Goal: Information Seeking & Learning: Learn about a topic

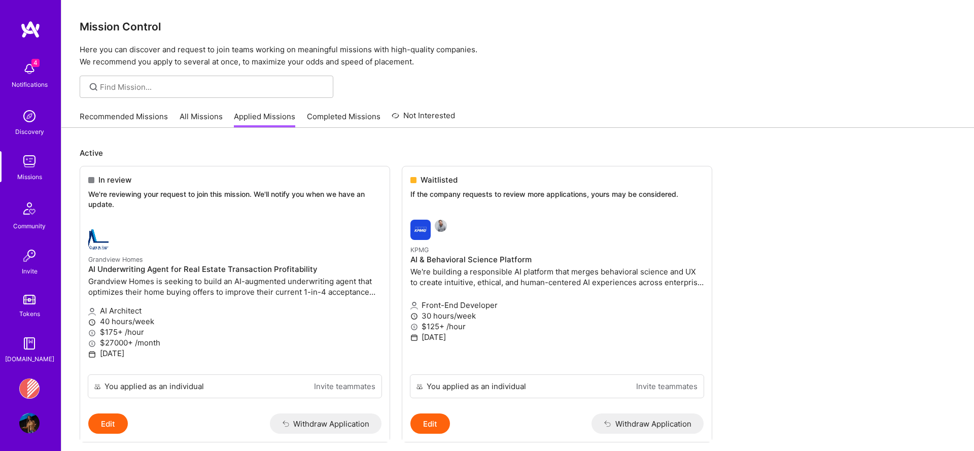
scroll to position [101, 0]
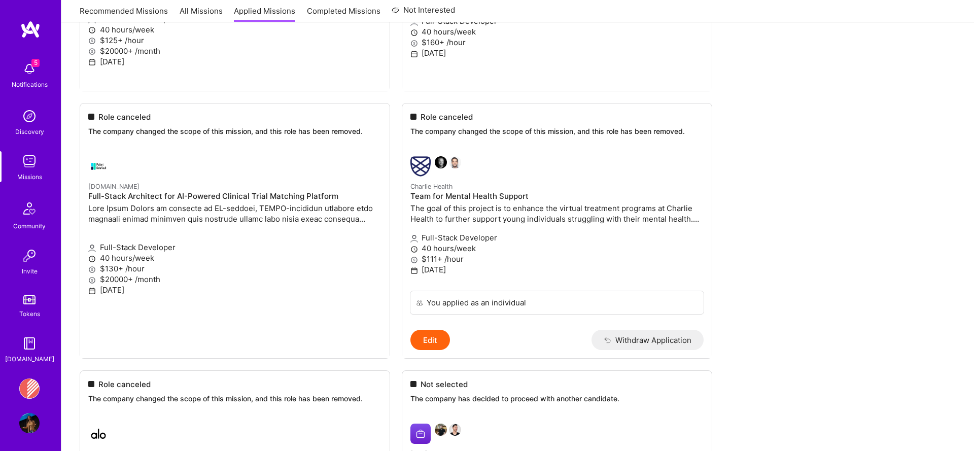
scroll to position [1080, 0]
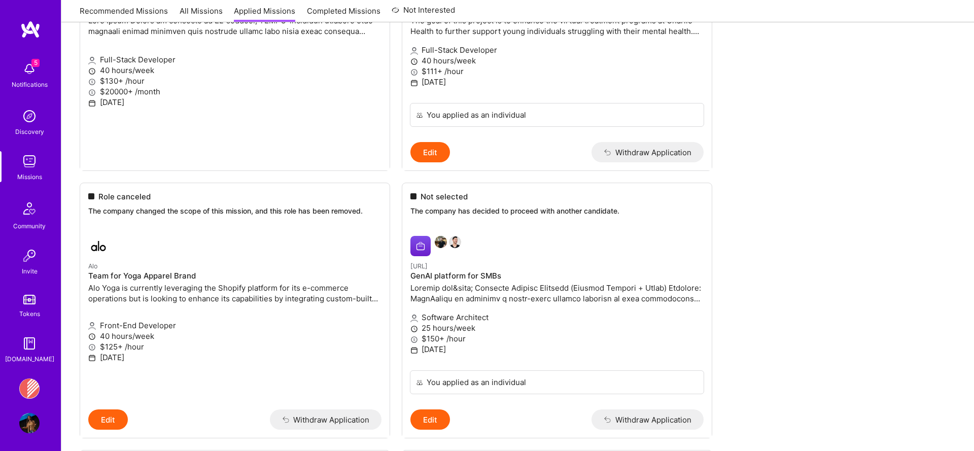
click at [27, 171] on div "Missions" at bounding box center [29, 176] width 25 height 11
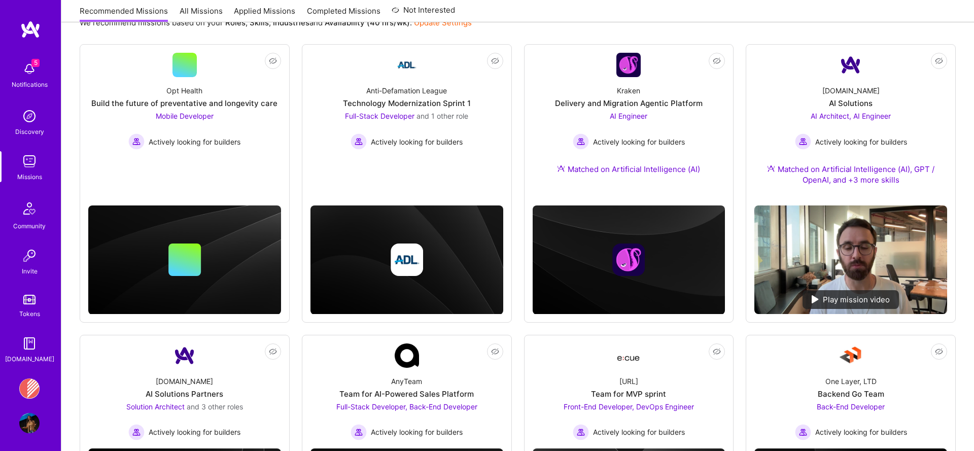
scroll to position [132, 0]
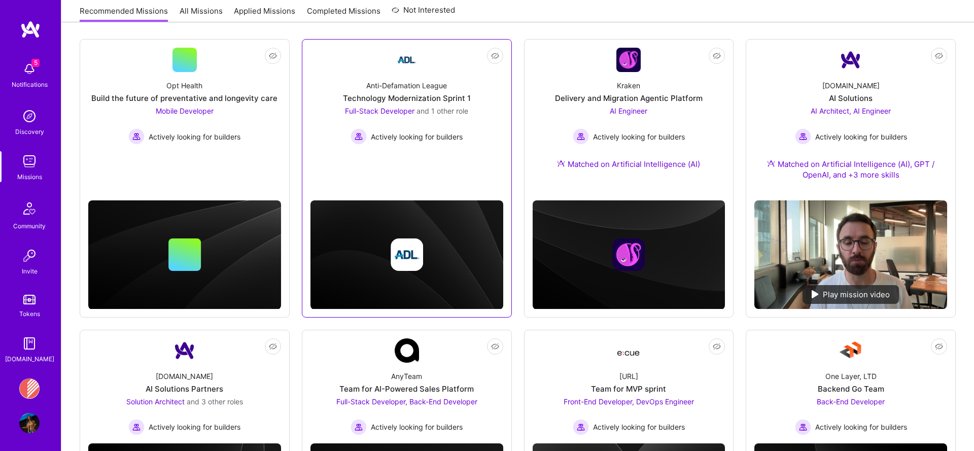
click at [325, 115] on div "Anti-Defamation League Technology Modernization Sprint 1 Full-Stack Developer a…" at bounding box center [406, 108] width 193 height 73
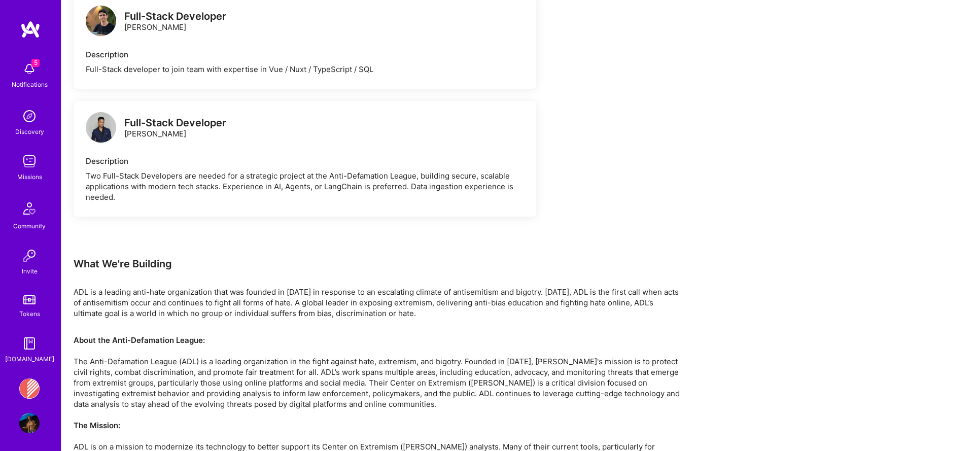
scroll to position [853, 0]
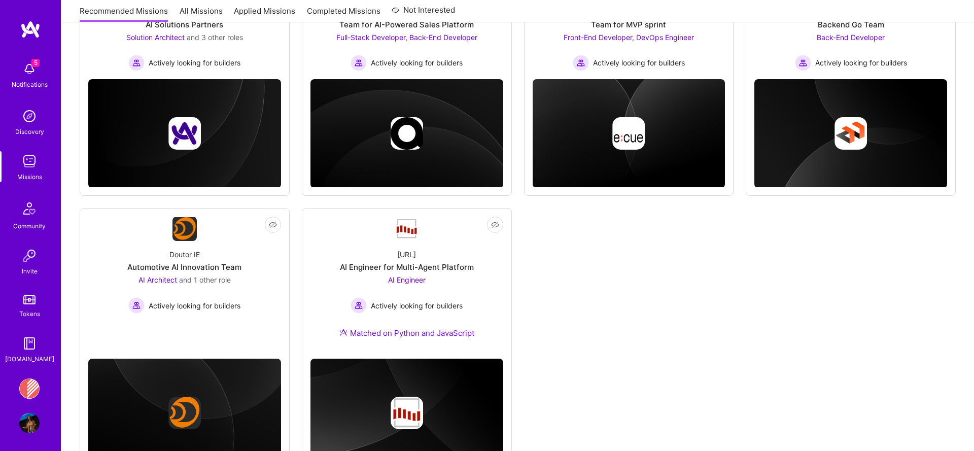
scroll to position [545, 0]
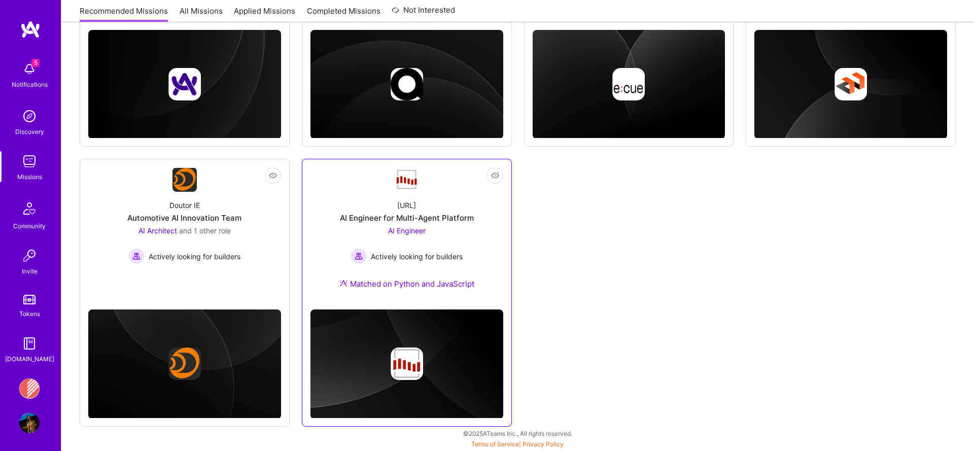
click at [462, 216] on div "AI Engineer for Multi-Agent Platform" at bounding box center [407, 218] width 134 height 11
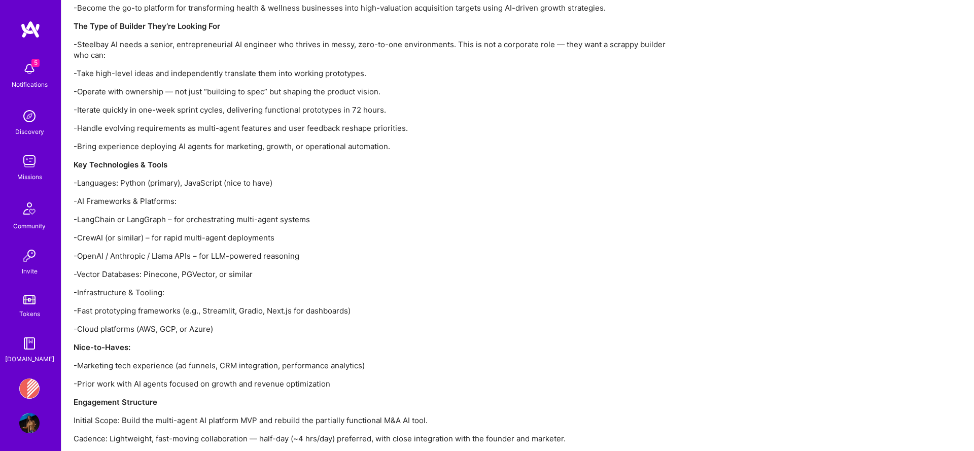
scroll to position [1020, 0]
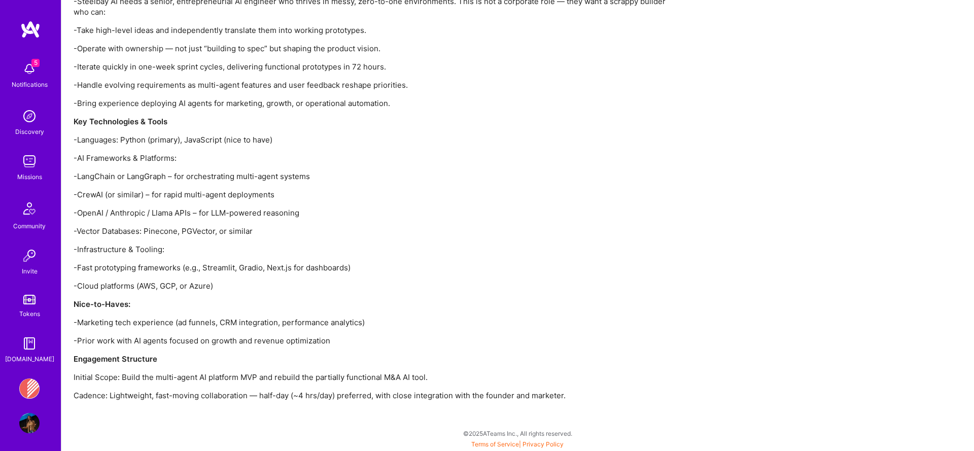
click at [8, 84] on div "5 Notifications" at bounding box center [29, 74] width 63 height 35
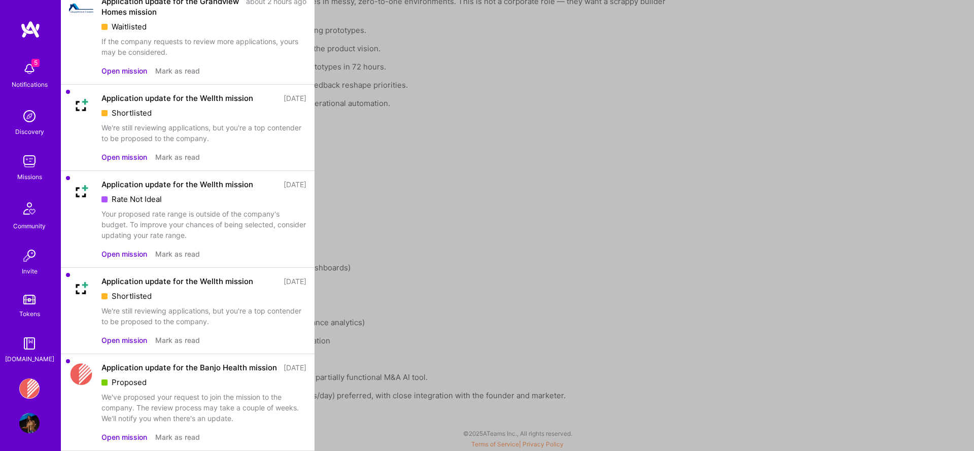
scroll to position [0, 0]
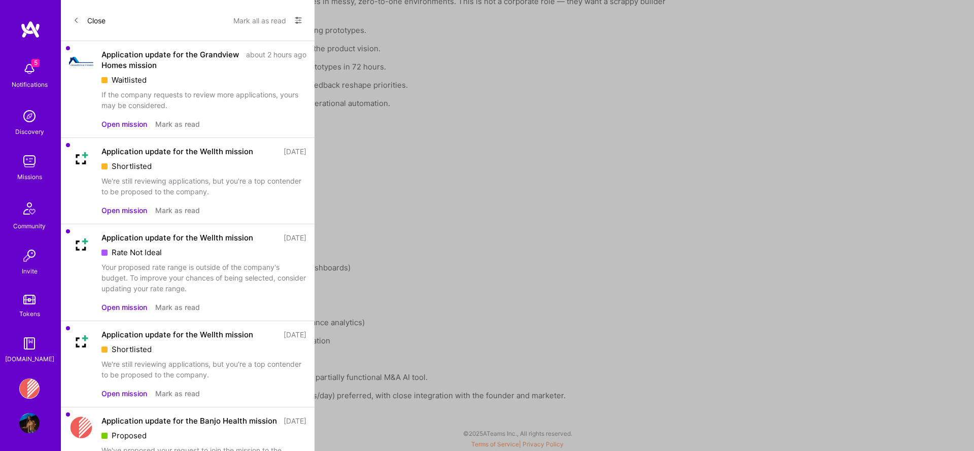
click at [269, 18] on button "Mark all as read" at bounding box center [259, 20] width 53 height 16
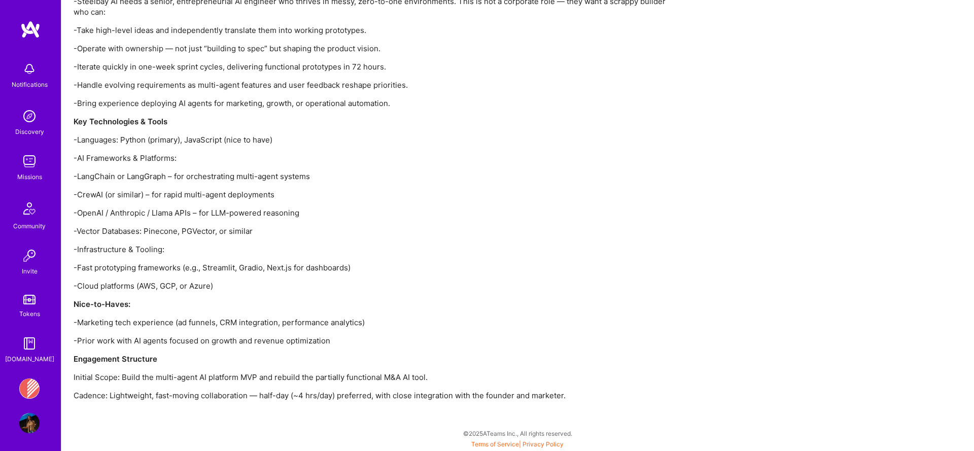
click at [29, 147] on div "Notifications Discovery Missions Community Invite Tokens A.Guide" at bounding box center [30, 210] width 61 height 307
click at [29, 160] on img at bounding box center [29, 161] width 20 height 20
